Goal: Task Accomplishment & Management: Manage account settings

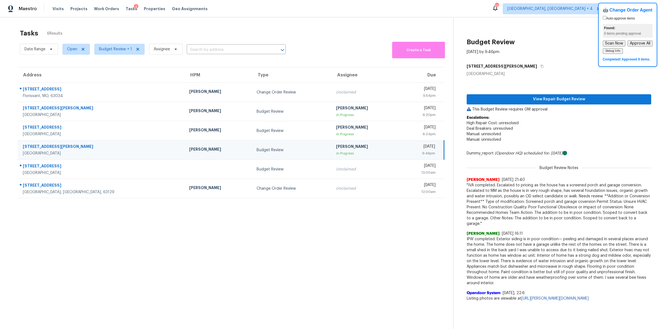
click at [201, 283] on section "Tasks 6 Results Date Range Open Budget Review + 1 Assignee ​ Create a Task Addr…" at bounding box center [231, 186] width 445 height 321
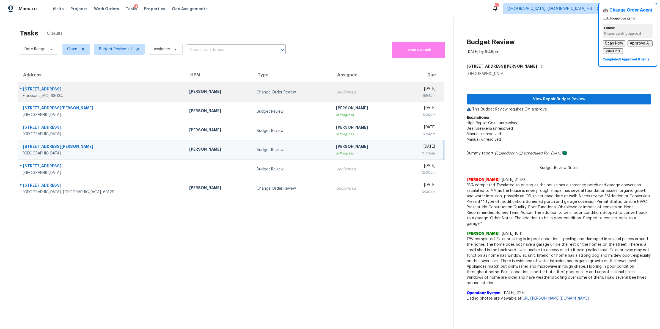
click at [347, 93] on div "Unclaimed" at bounding box center [365, 93] width 59 height 6
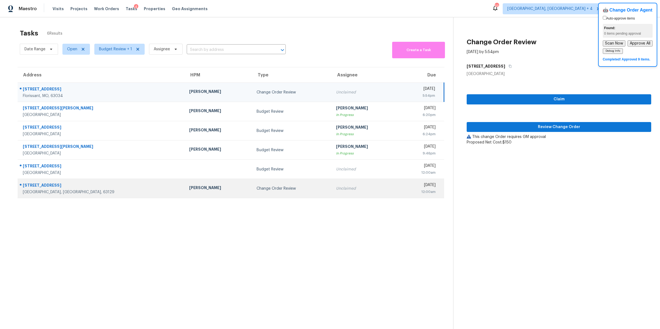
click at [336, 186] on div "Unclaimed" at bounding box center [365, 189] width 59 height 6
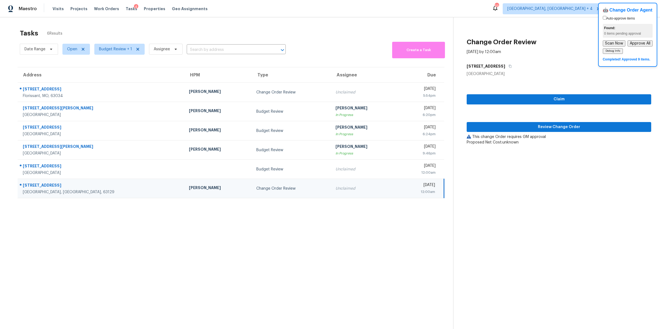
click at [311, 232] on section "Tasks 6 Results Date Range Open Budget Review + 1 Assignee ​ Create a Task Addr…" at bounding box center [231, 186] width 445 height 321
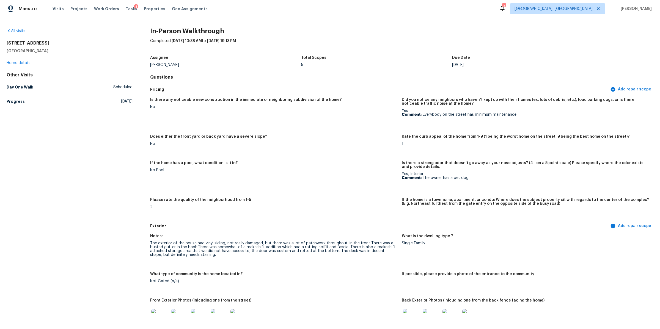
scroll to position [557, 0]
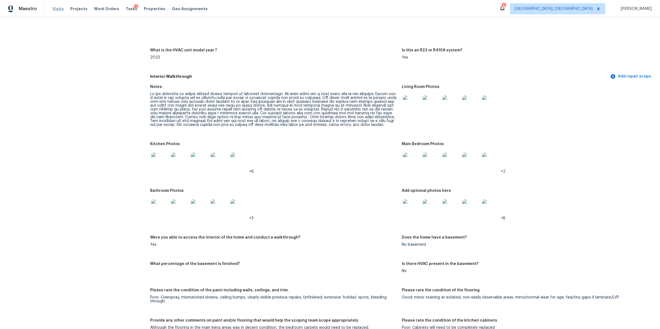
click at [56, 10] on span "Visits" at bounding box center [58, 9] width 11 height 6
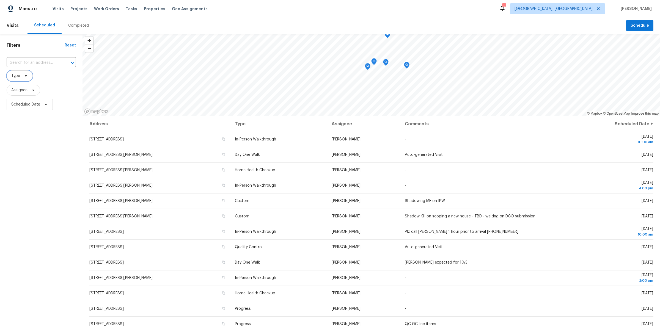
click at [30, 72] on span "Type" at bounding box center [20, 75] width 26 height 11
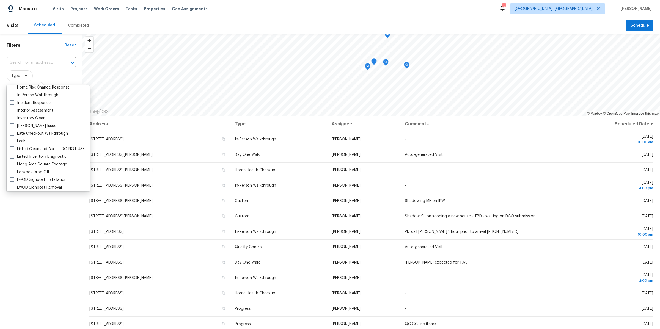
scroll to position [208, 0]
click at [40, 100] on label "In-Person Walkthrough" at bounding box center [34, 99] width 48 height 6
click at [13, 99] on input "In-Person Walkthrough" at bounding box center [12, 98] width 4 height 4
checkbox input "true"
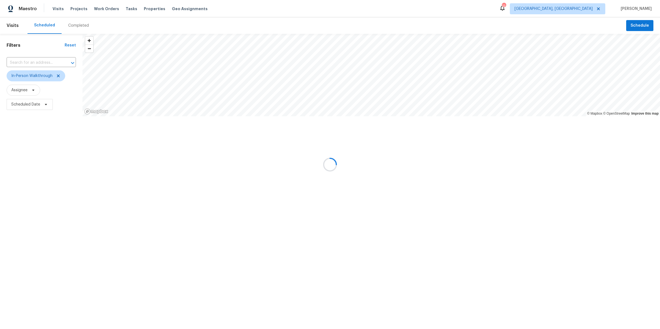
click at [53, 240] on div at bounding box center [330, 164] width 660 height 329
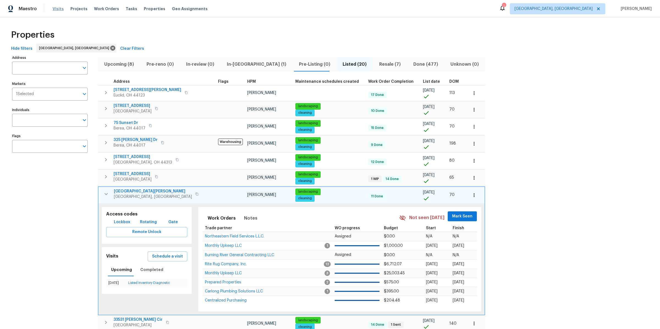
scroll to position [84, 0]
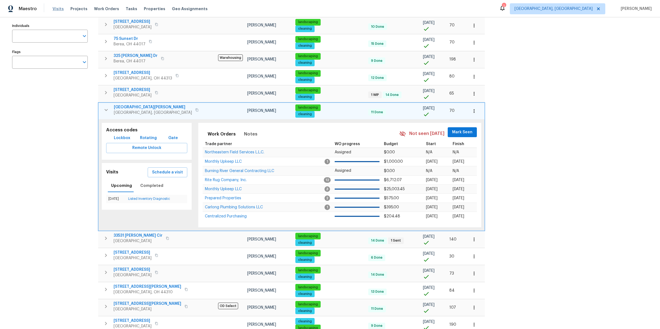
click at [58, 6] on span "Visits" at bounding box center [58, 9] width 11 height 6
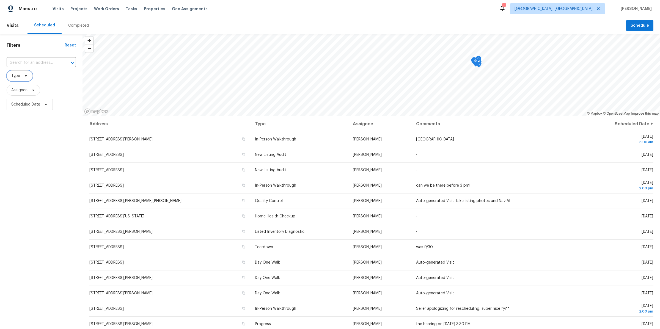
click at [20, 76] on span "Type" at bounding box center [20, 75] width 26 height 11
click at [47, 75] on span "Type" at bounding box center [41, 75] width 69 height 11
click at [15, 80] on span "Type" at bounding box center [20, 75] width 26 height 11
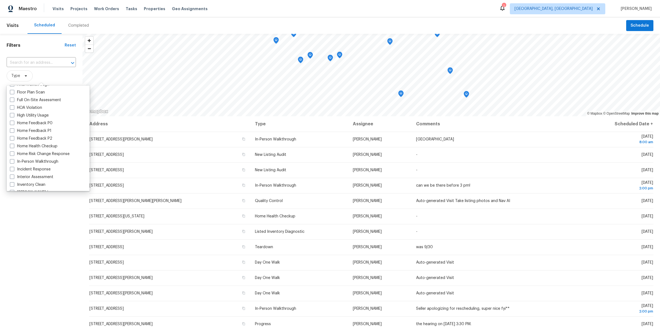
scroll to position [152, 0]
click at [32, 152] on label "In-Person Walkthrough" at bounding box center [34, 154] width 48 height 6
click at [13, 152] on input "In-Person Walkthrough" at bounding box center [12, 153] width 4 height 4
checkbox input "true"
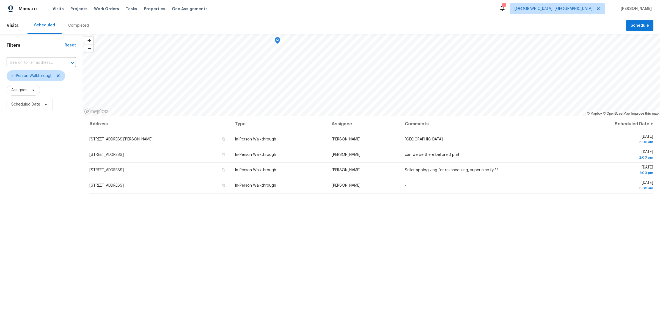
click at [39, 242] on div "Filters Reset ​ In-Person Walkthrough Assignee Scheduled Date" at bounding box center [41, 207] width 83 height 346
click at [57, 173] on div "Filters Reset ​ In-Person Walkthrough Assignee Scheduled Date" at bounding box center [41, 207] width 83 height 346
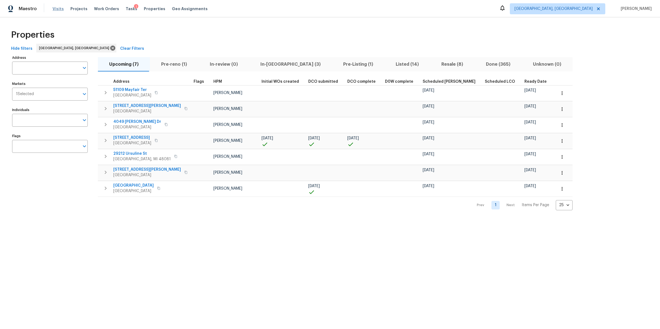
click at [59, 9] on span "Visits" at bounding box center [58, 9] width 11 height 6
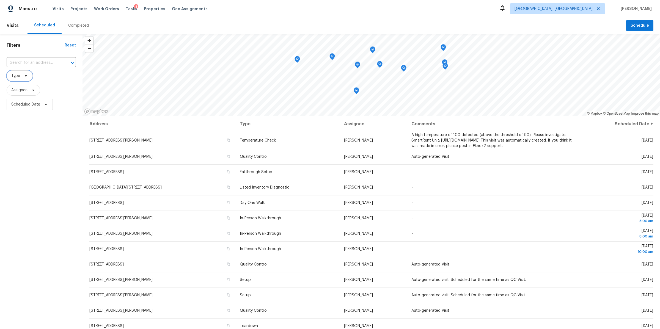
click at [26, 78] on span "Type" at bounding box center [20, 75] width 26 height 11
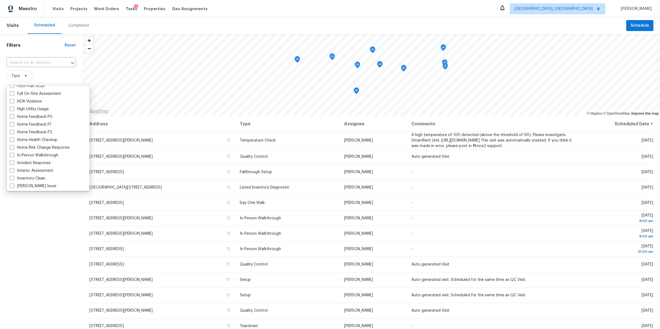
scroll to position [151, 0]
click at [12, 154] on span at bounding box center [12, 154] width 4 height 4
click at [12, 154] on input "In-Person Walkthrough" at bounding box center [12, 154] width 4 height 4
checkbox input "true"
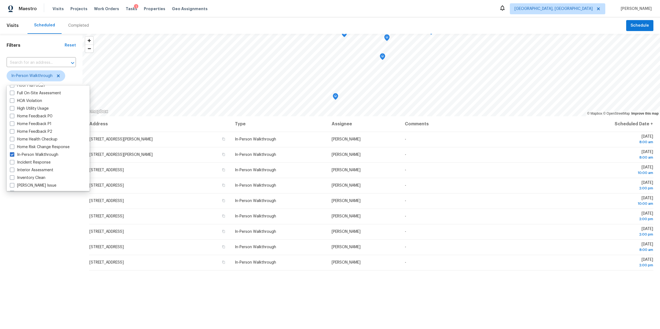
click at [17, 219] on div "Filters Reset ​ In-Person Walkthrough Assignee Scheduled Date" at bounding box center [41, 207] width 83 height 346
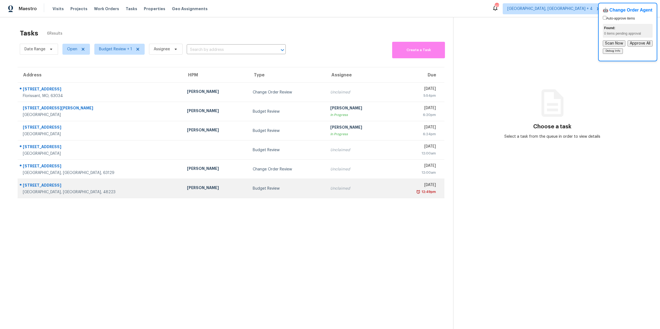
click at [253, 186] on div "Budget Review" at bounding box center [287, 189] width 69 height 6
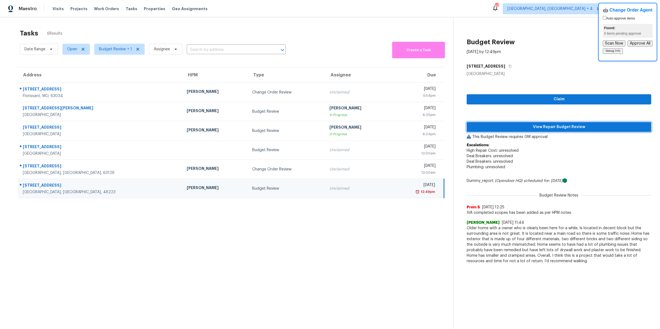
click at [517, 125] on span "View Repair Budget Review" at bounding box center [559, 127] width 176 height 7
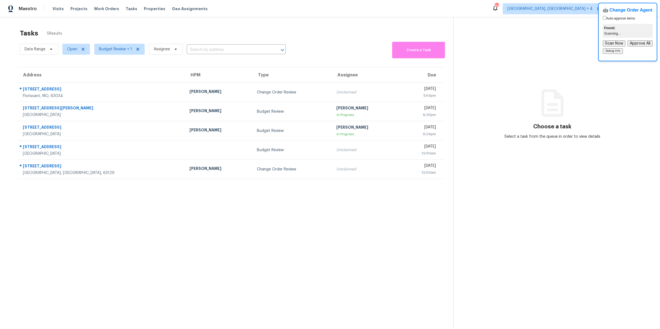
drag, startPoint x: 310, startPoint y: 61, endPoint x: 320, endPoint y: 220, distance: 159.6
click at [320, 223] on section "Tasks 5 Results Date Range Open Budget Review + 1 Assignee ​ Create a Task Addr…" at bounding box center [231, 186] width 445 height 321
click at [320, 220] on section "Tasks 5 Results Date Range Open Budget Review + 1 Assignee ​ Create a Task Addr…" at bounding box center [231, 186] width 445 height 321
drag, startPoint x: 320, startPoint y: 220, endPoint x: 359, endPoint y: 37, distance: 187.0
click at [359, 37] on section "Tasks 5 Results Date Range Open Budget Review + 1 Assignee ​ Create a Task Addr…" at bounding box center [231, 186] width 445 height 321
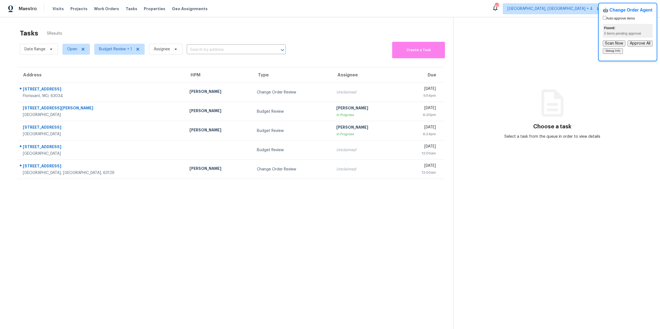
click at [358, 37] on div "Tasks 5 Results" at bounding box center [237, 33] width 434 height 14
drag, startPoint x: 346, startPoint y: 37, endPoint x: 354, endPoint y: 198, distance: 161.2
click at [355, 198] on section "Tasks 5 Results Date Range Open Budget Review + 1 Assignee ​ Create a Task Addr…" at bounding box center [231, 186] width 445 height 321
click at [354, 198] on section "Tasks 5 Results Date Range Open Budget Review + 1 Assignee ​ Create a Task Addr…" at bounding box center [231, 186] width 445 height 321
